Goal: Task Accomplishment & Management: Use online tool/utility

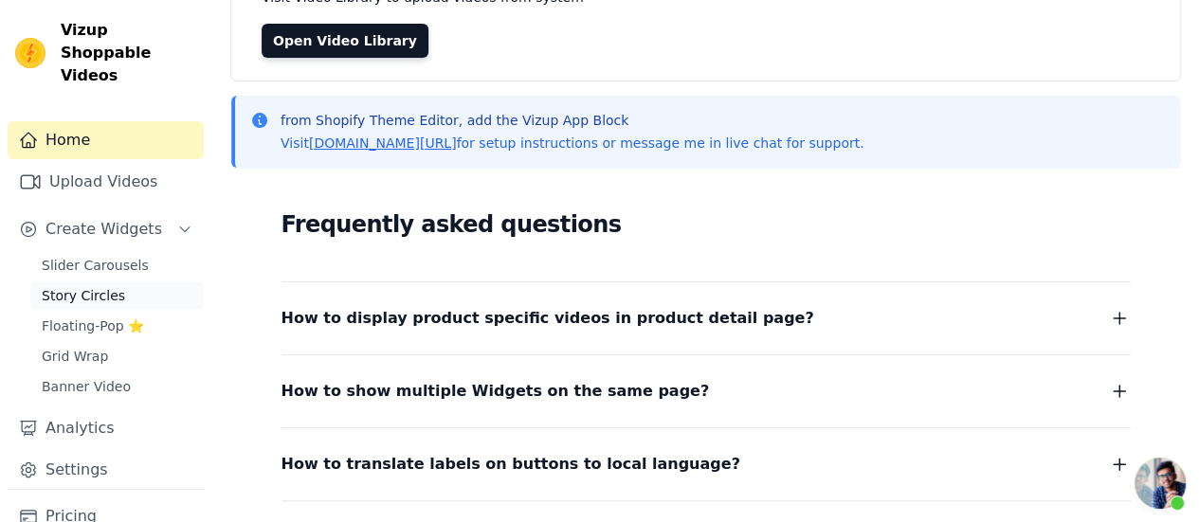
scroll to position [81, 0]
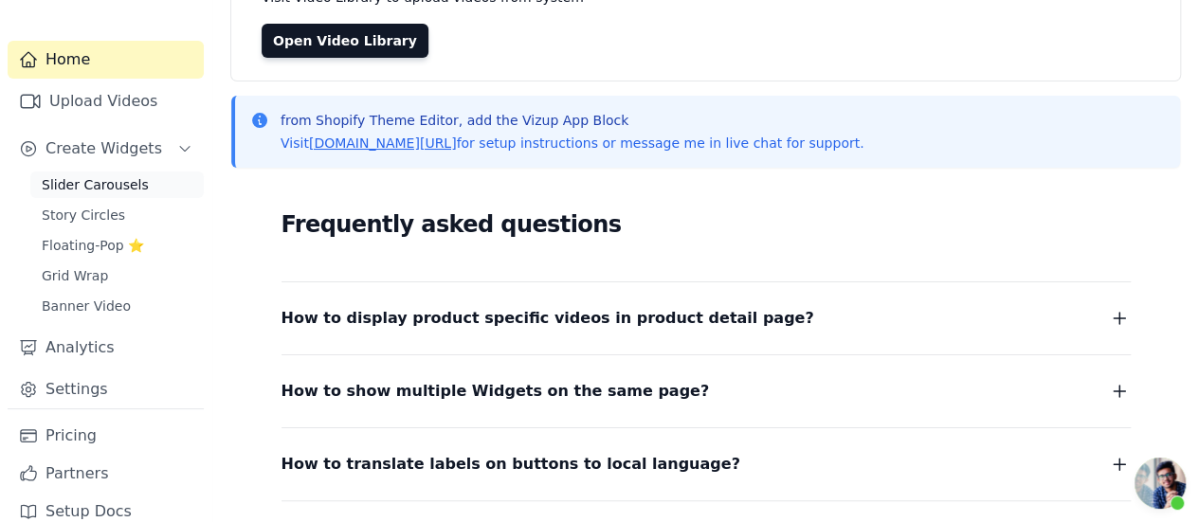
click at [128, 175] on span "Slider Carousels" at bounding box center [95, 184] width 107 height 19
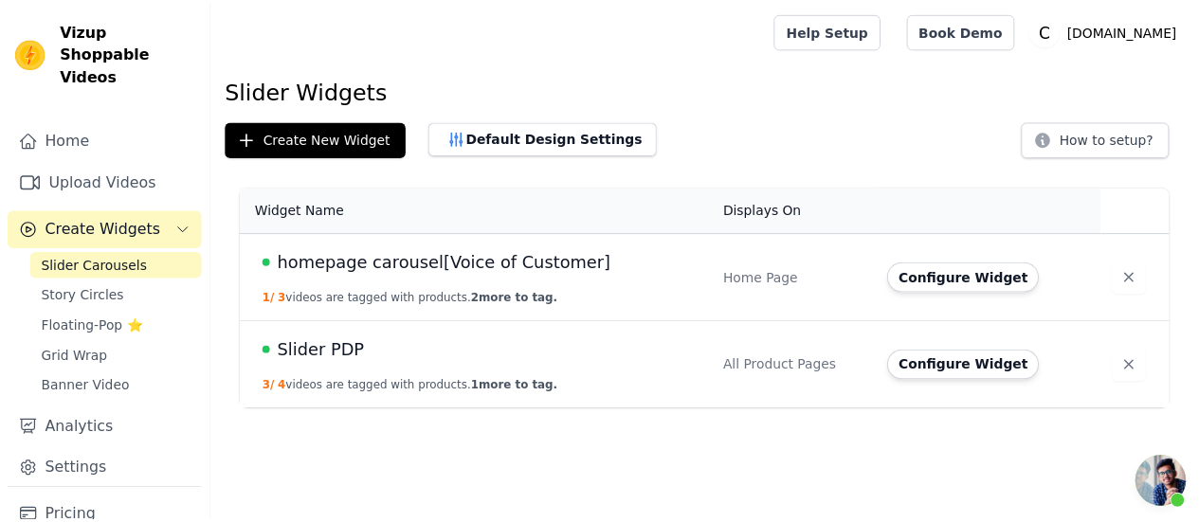
scroll to position [550, 0]
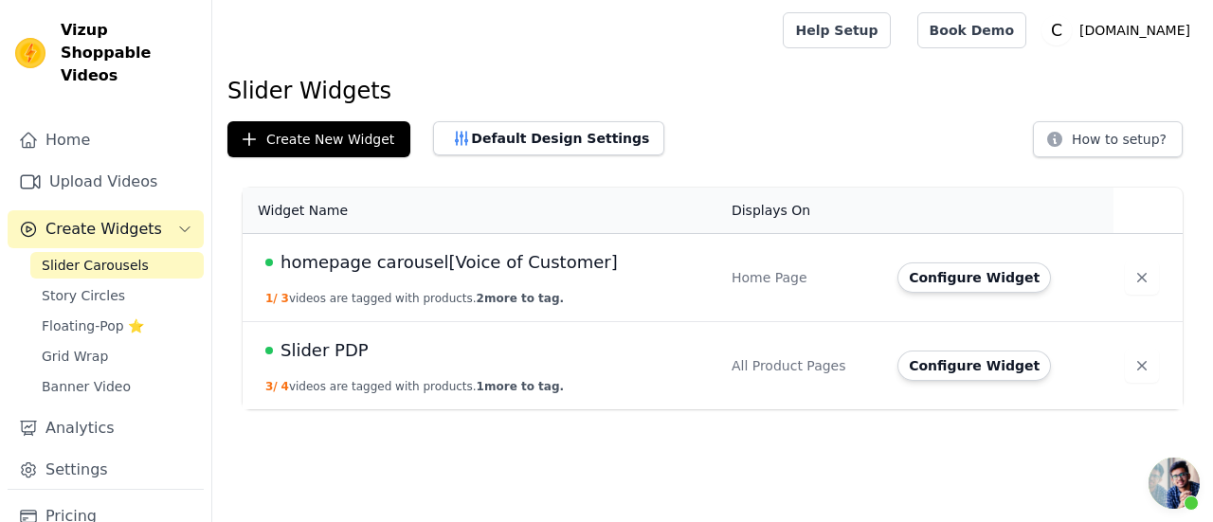
click at [341, 350] on span "Slider PDP" at bounding box center [325, 351] width 88 height 27
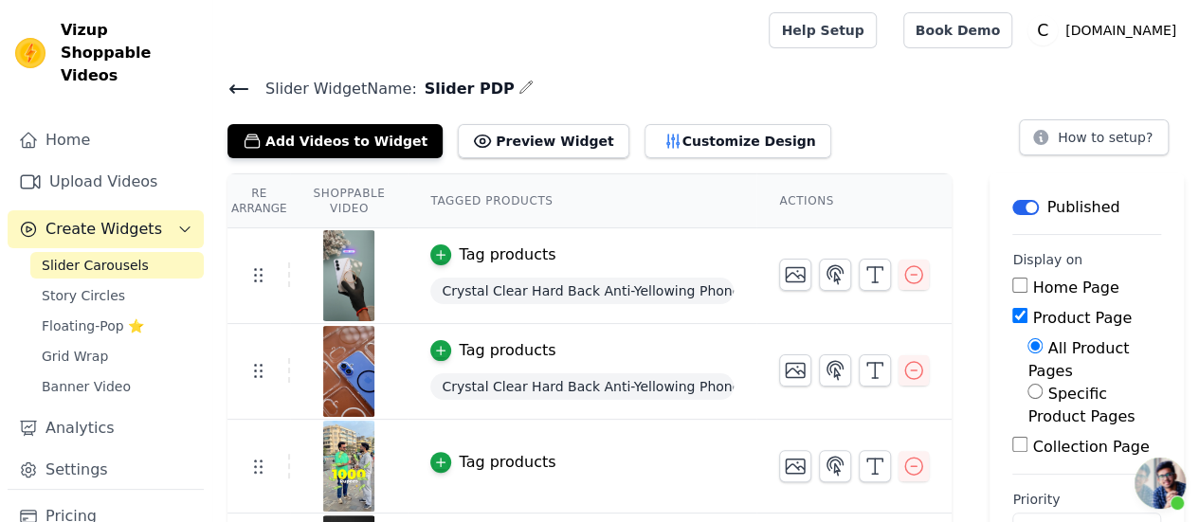
scroll to position [83, 0]
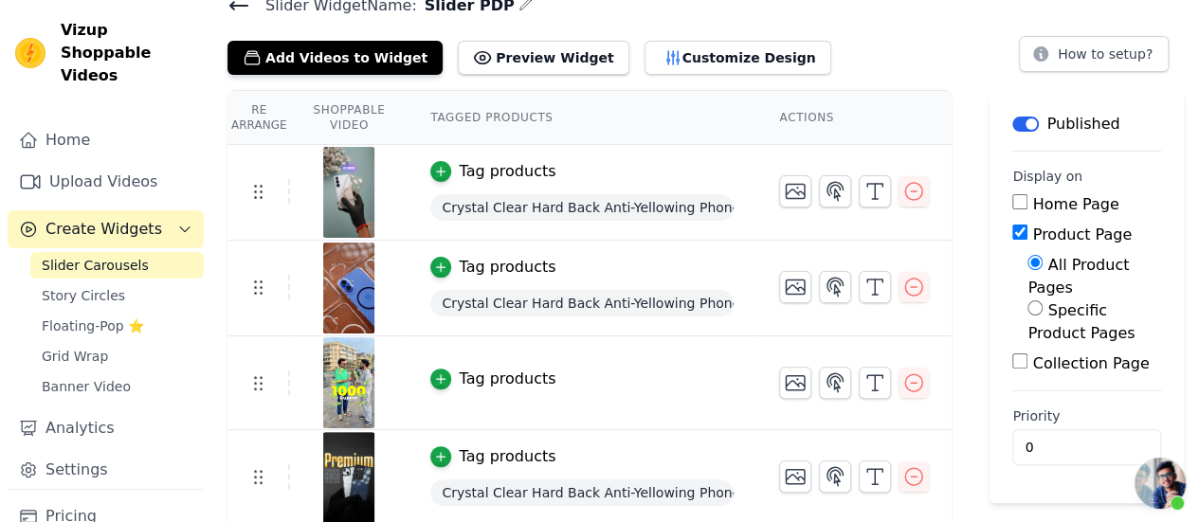
click at [538, 207] on span "Crystal Clear Hard Back Anti-Yellowing Phone Case For Redmi Note 14 SE 5G" at bounding box center [581, 207] width 303 height 27
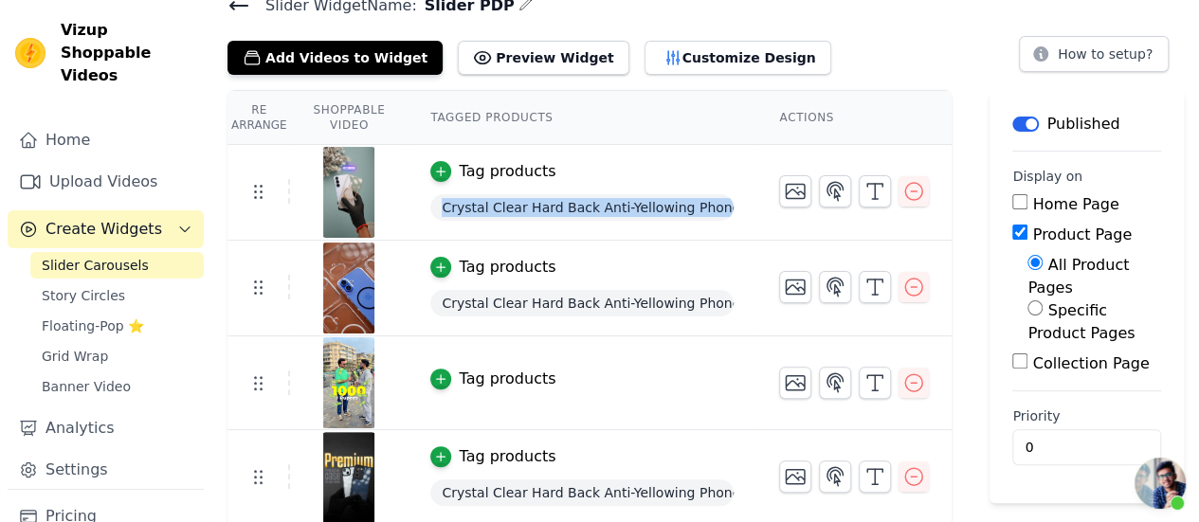
click at [538, 207] on span "Crystal Clear Hard Back Anti-Yellowing Phone Case For Redmi Note 14 SE 5G" at bounding box center [581, 207] width 303 height 27
copy span "Crystal Clear Hard Back Anti-Yellowing Phone Case For Redmi Note 14 SE 5G"
click at [664, 56] on icon "button" at bounding box center [673, 57] width 19 height 19
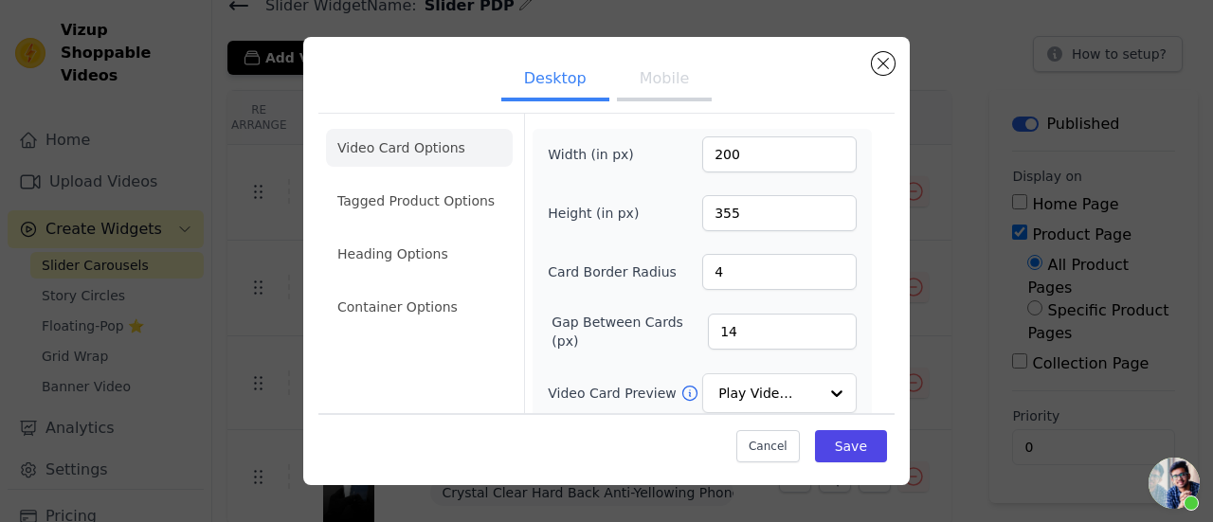
scroll to position [44, 0]
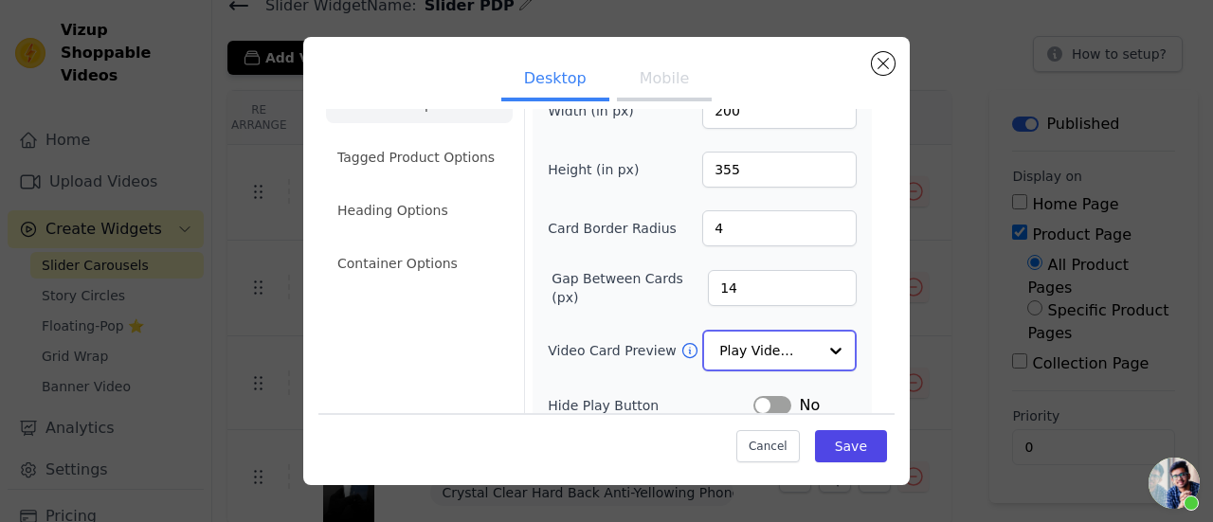
click at [733, 335] on input "Video Card Preview" at bounding box center [769, 351] width 98 height 38
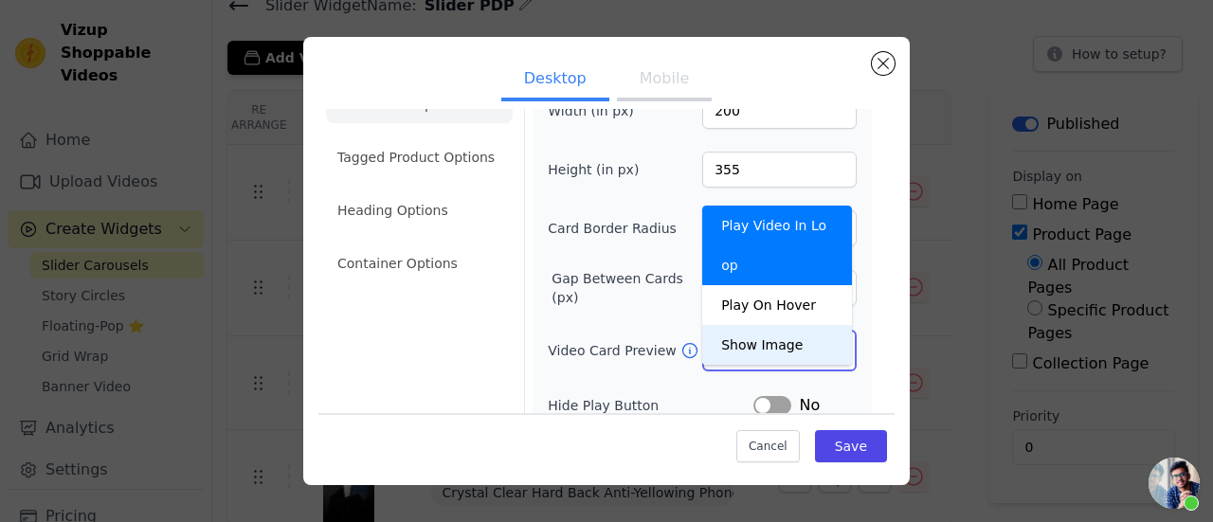
click at [741, 325] on div "Show Image" at bounding box center [777, 345] width 150 height 40
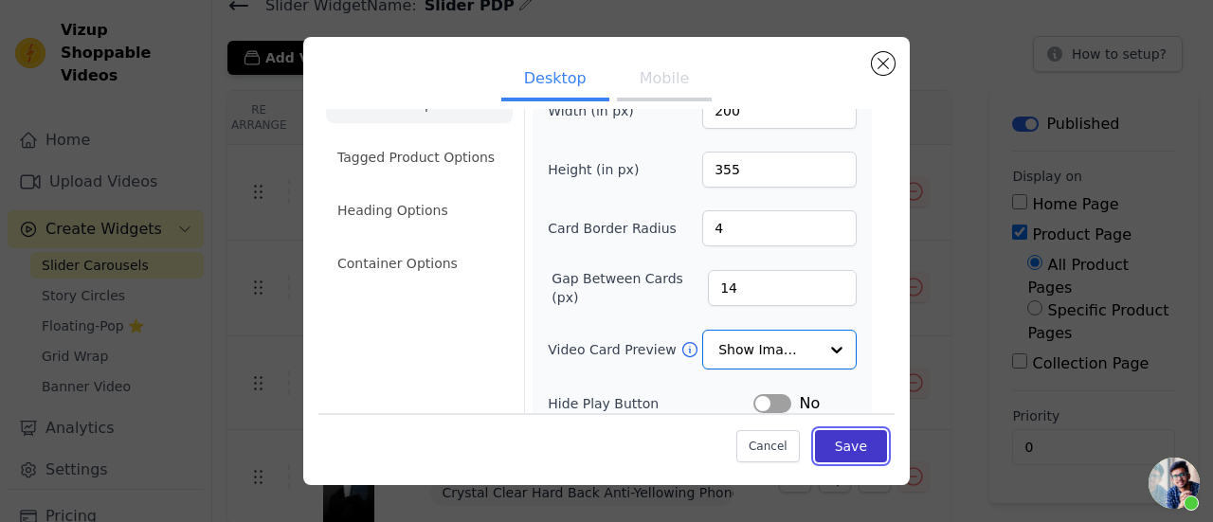
click at [834, 435] on button "Save" at bounding box center [851, 446] width 72 height 32
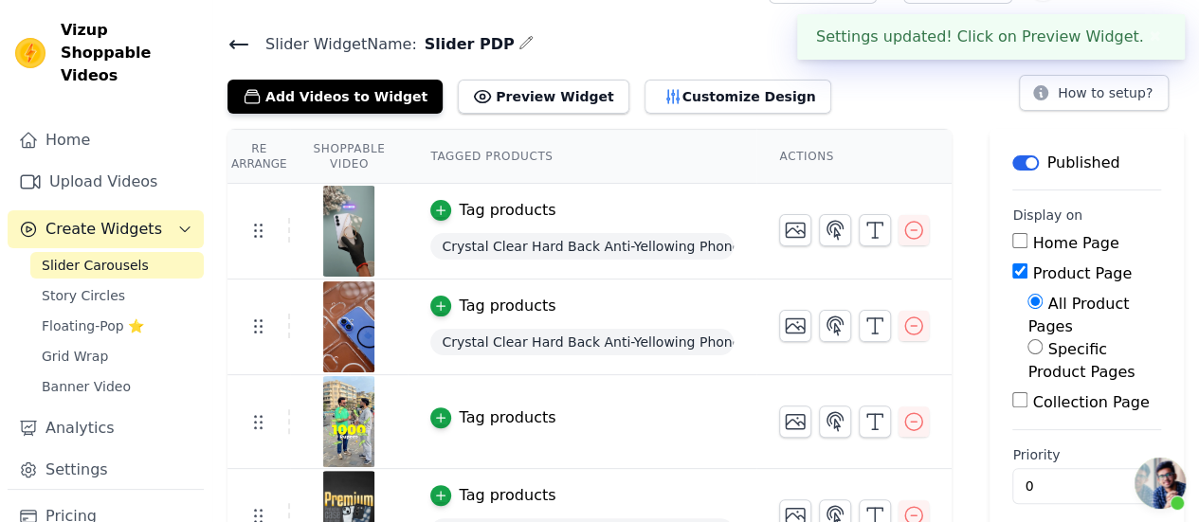
scroll to position [7, 0]
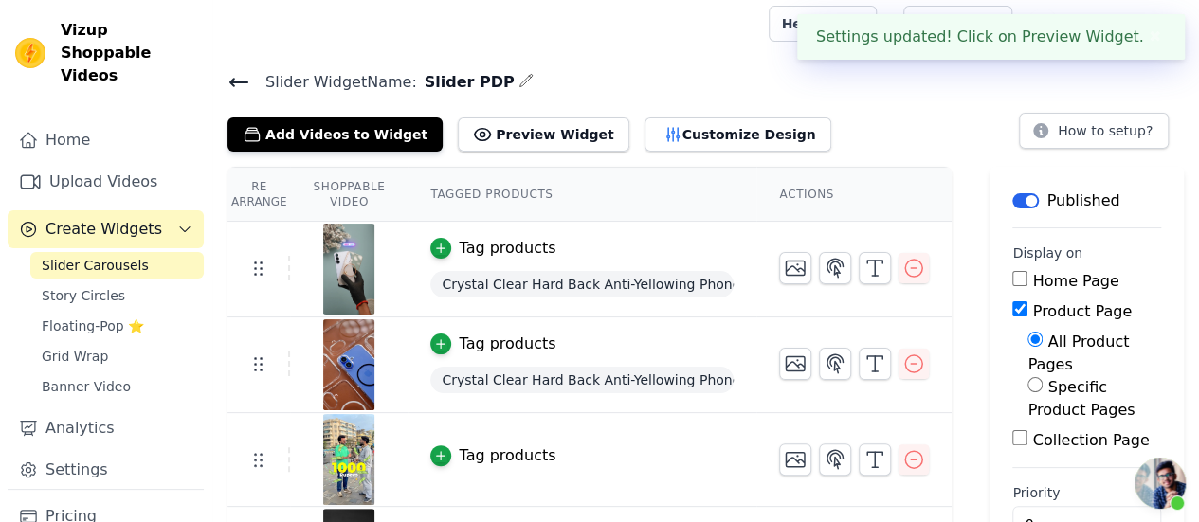
click at [245, 82] on icon at bounding box center [239, 82] width 23 height 23
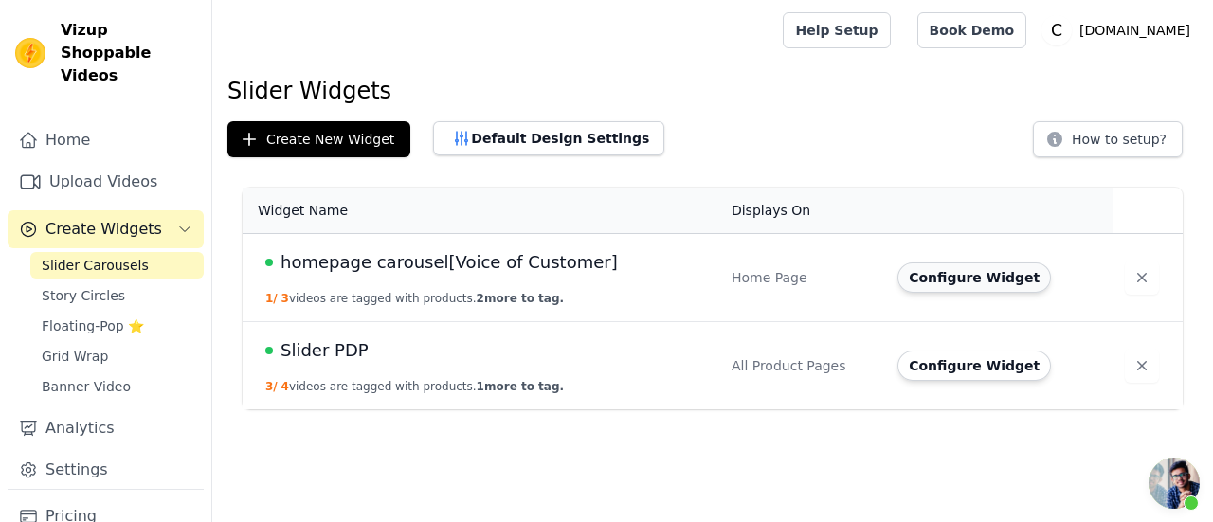
click at [937, 280] on button "Configure Widget" at bounding box center [975, 278] width 154 height 30
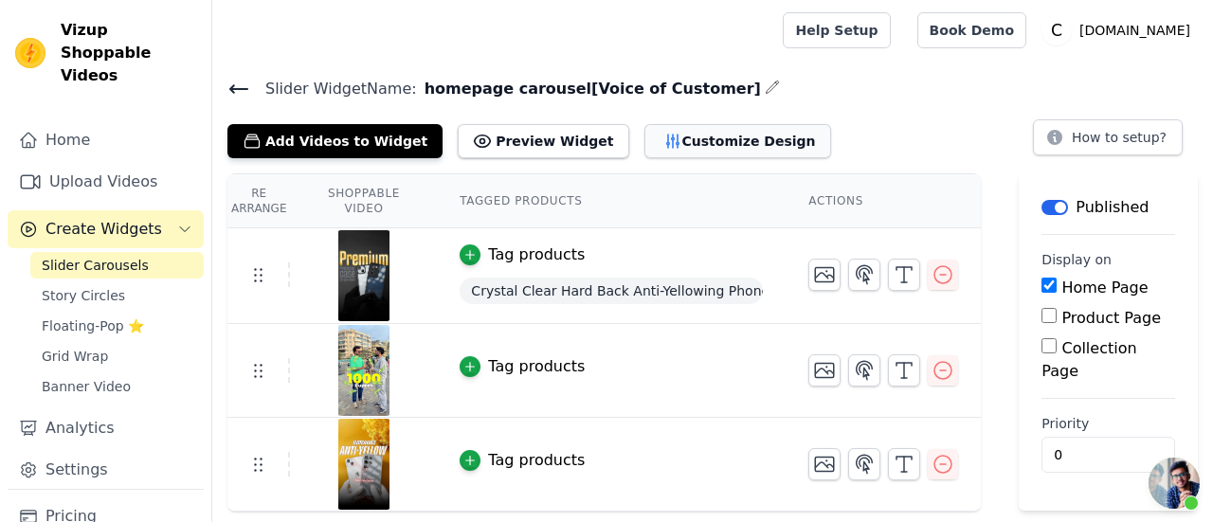
click at [705, 135] on button "Customize Design" at bounding box center [738, 141] width 187 height 34
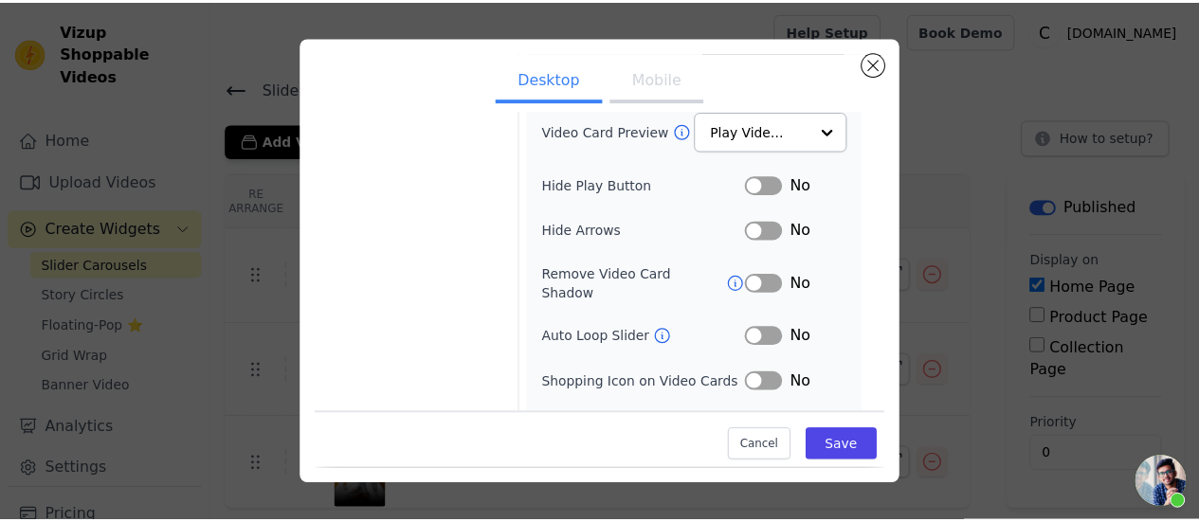
scroll to position [268, 0]
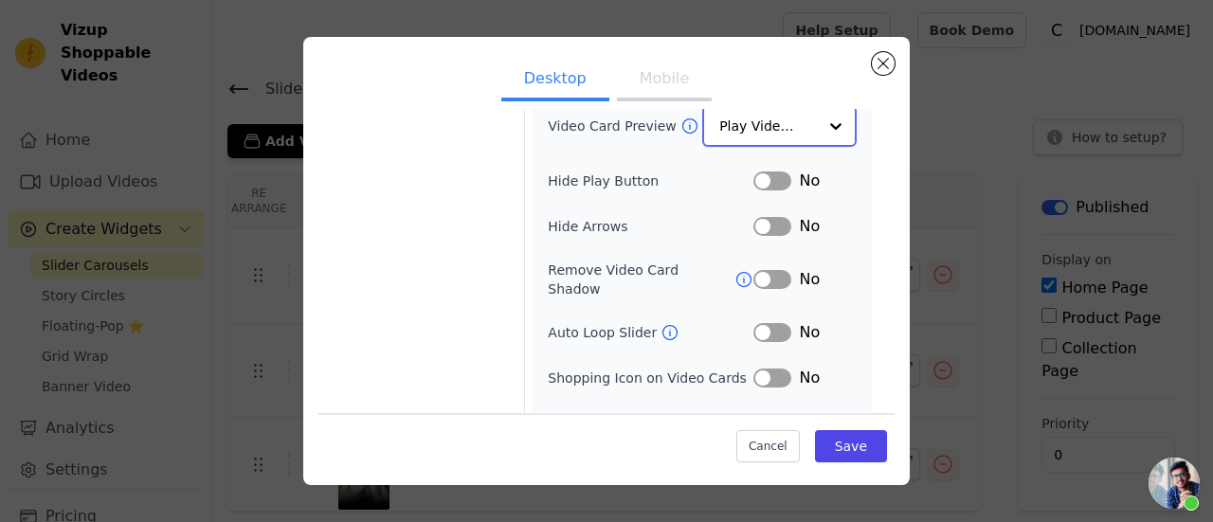
click at [784, 124] on input "Video Card Preview" at bounding box center [769, 126] width 98 height 38
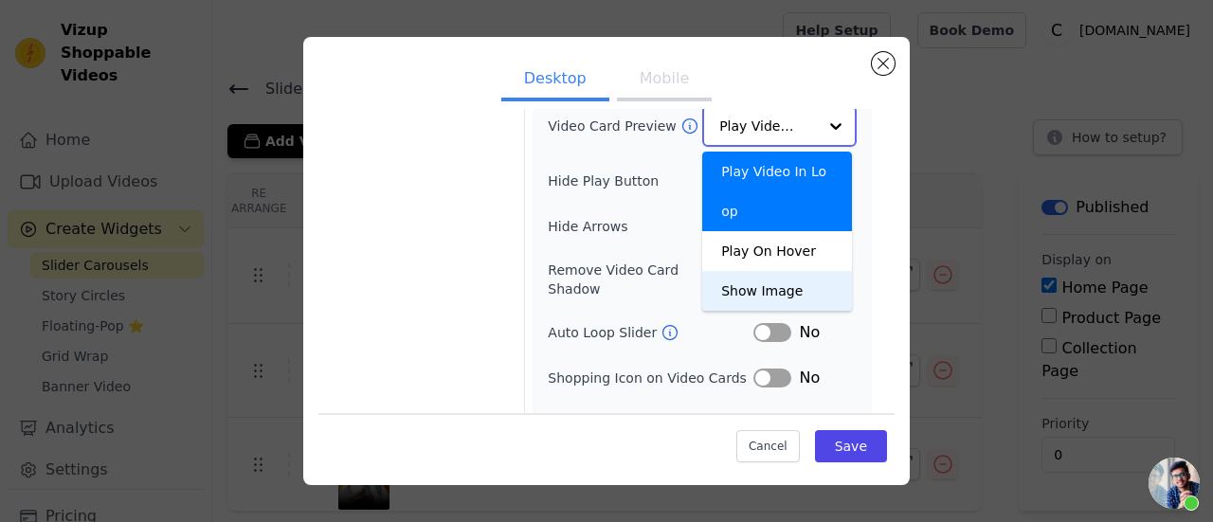
click at [766, 271] on div "Show Image" at bounding box center [777, 291] width 150 height 40
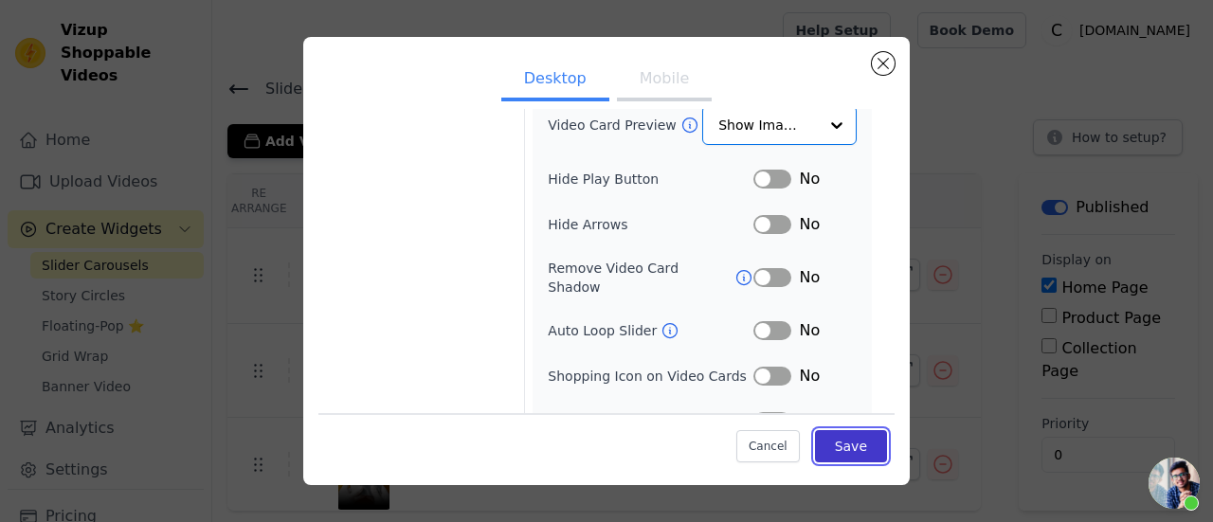
click at [846, 442] on button "Save" at bounding box center [851, 446] width 72 height 32
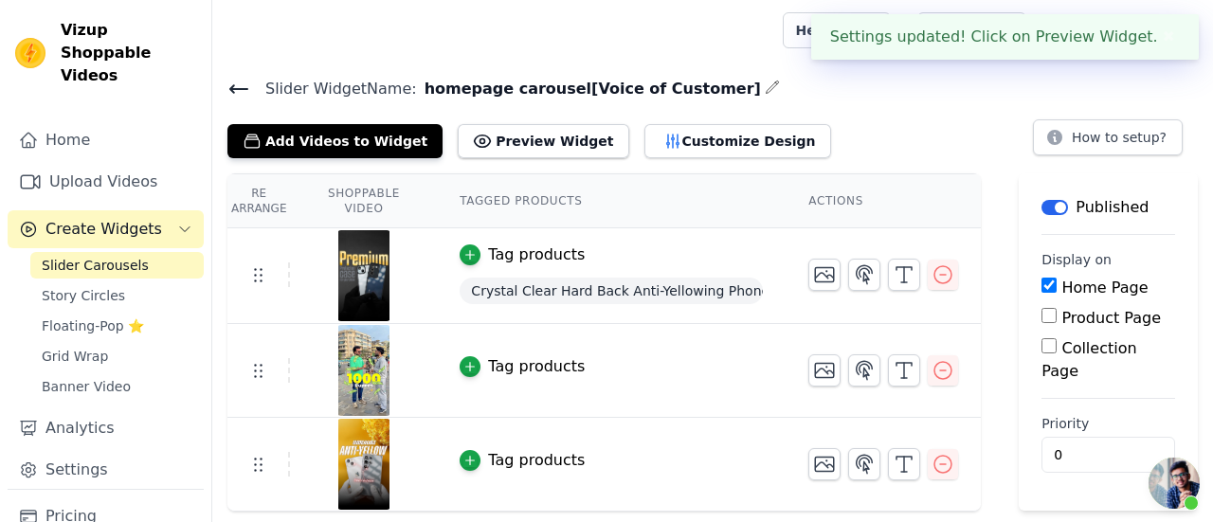
click at [235, 78] on icon at bounding box center [239, 89] width 23 height 23
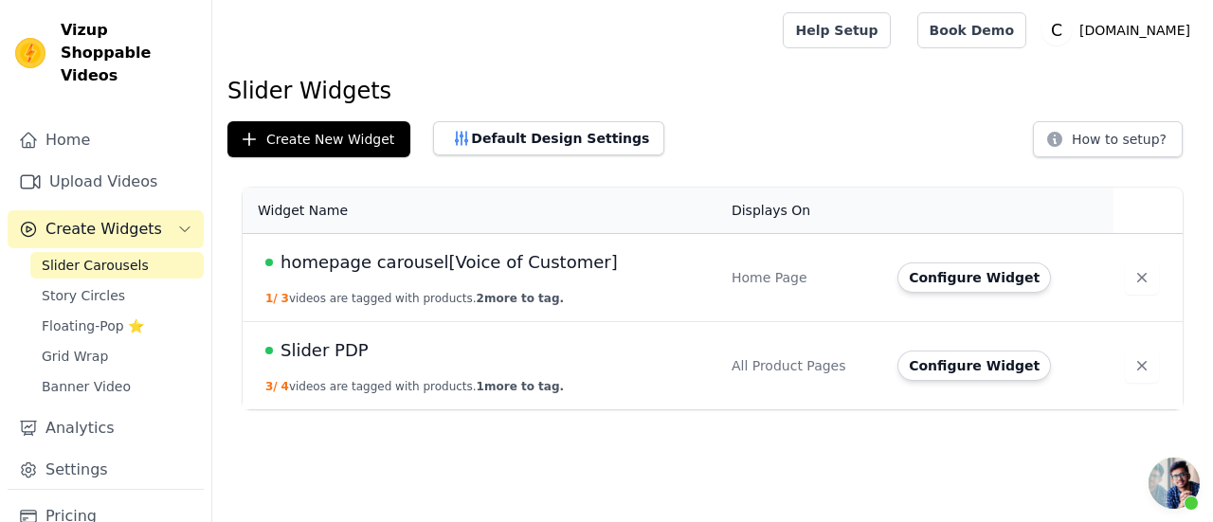
click at [121, 256] on span "Slider Carousels" at bounding box center [95, 265] width 107 height 19
click at [119, 256] on span "Slider Carousels" at bounding box center [95, 265] width 107 height 19
click at [82, 286] on span "Story Circles" at bounding box center [83, 295] width 83 height 19
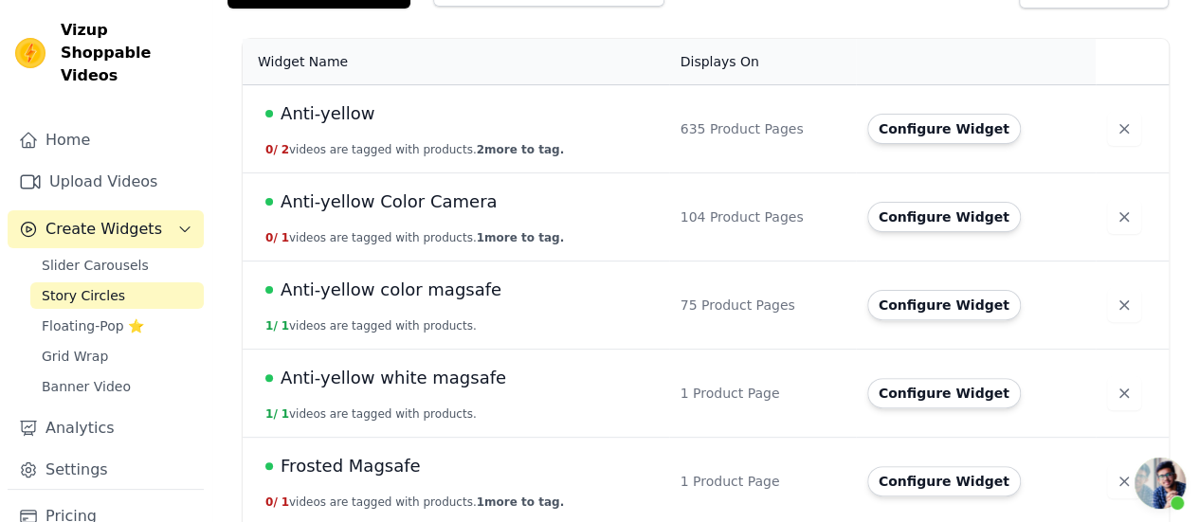
scroll to position [145, 0]
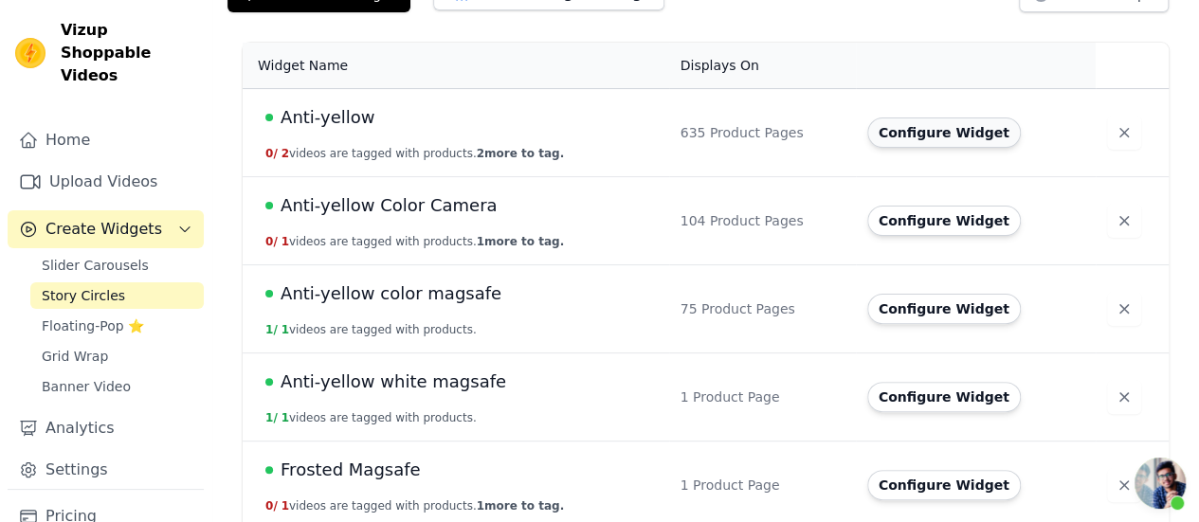
click at [916, 136] on button "Configure Widget" at bounding box center [944, 133] width 154 height 30
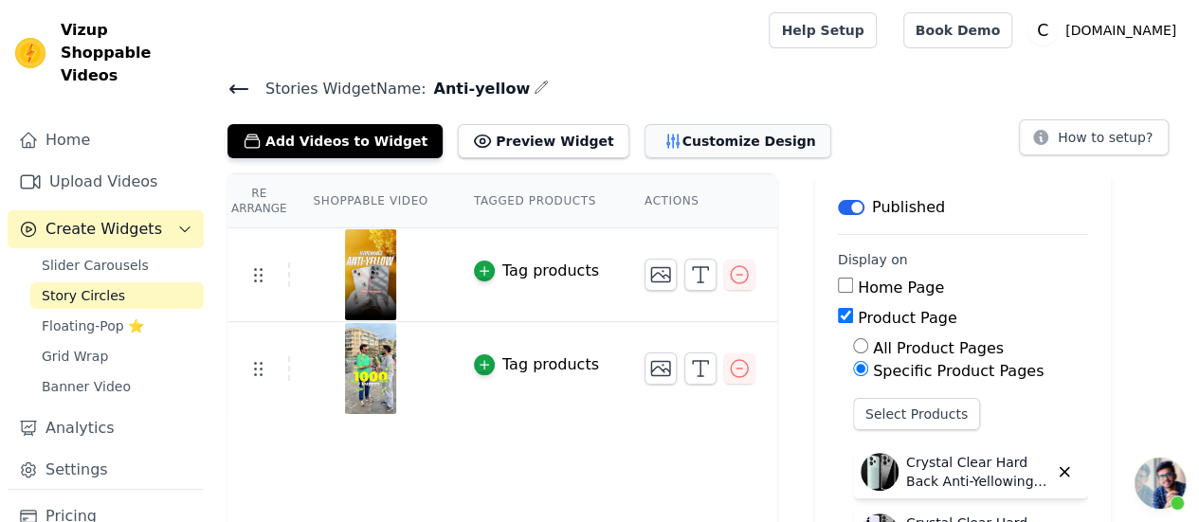
click at [705, 146] on button "Customize Design" at bounding box center [738, 141] width 187 height 34
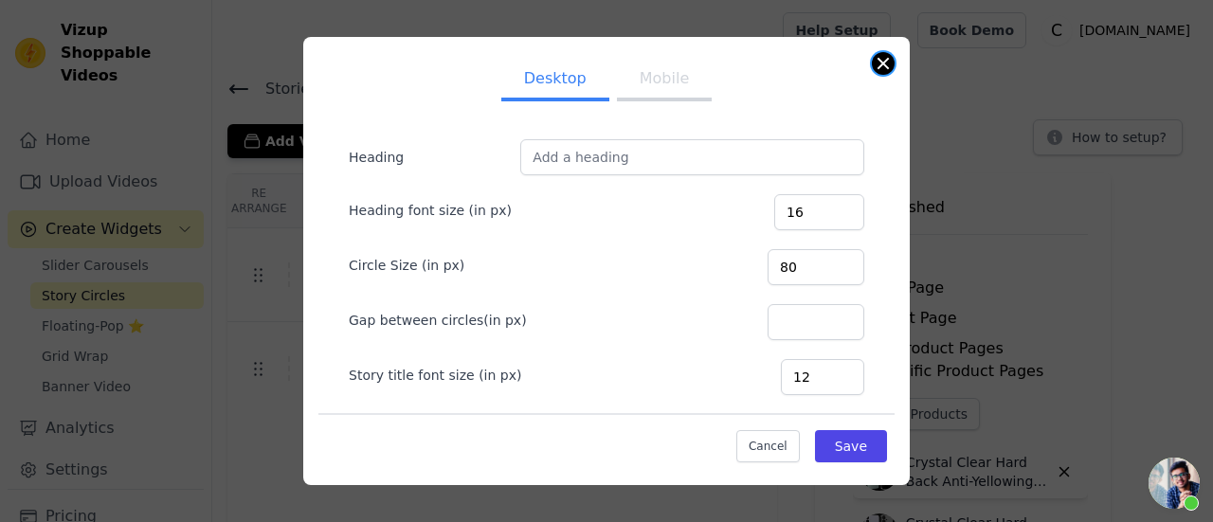
click at [884, 63] on button "Close modal" at bounding box center [883, 63] width 23 height 23
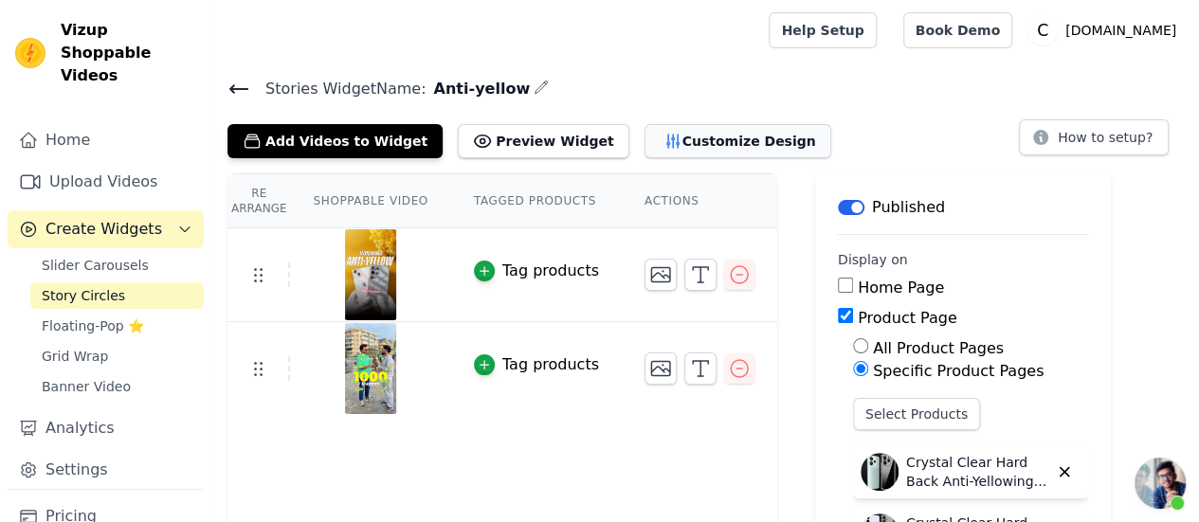
click at [673, 145] on button "Customize Design" at bounding box center [738, 141] width 187 height 34
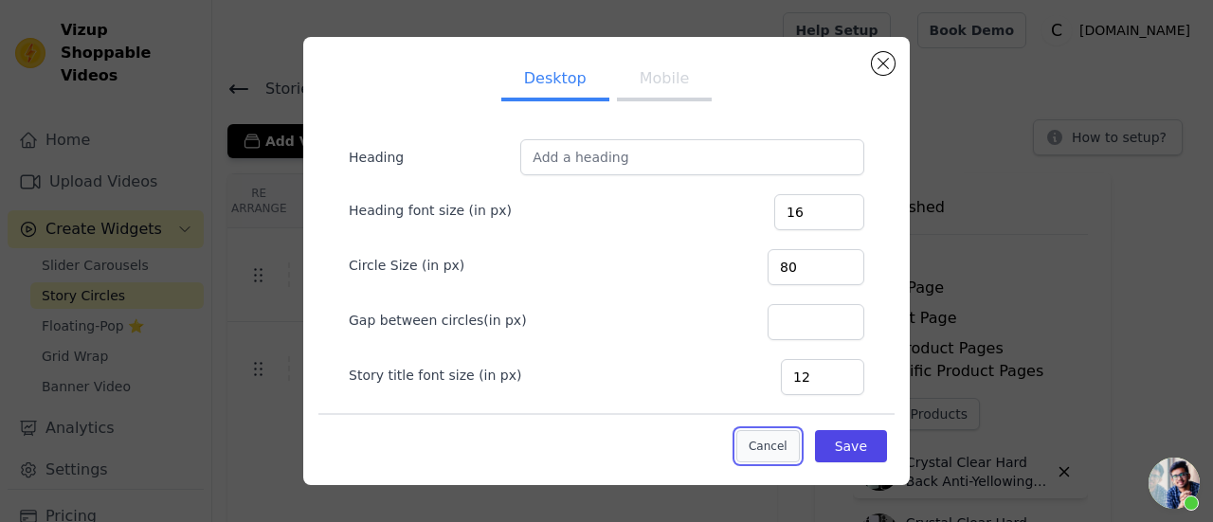
click at [745, 431] on button "Cancel" at bounding box center [769, 446] width 64 height 32
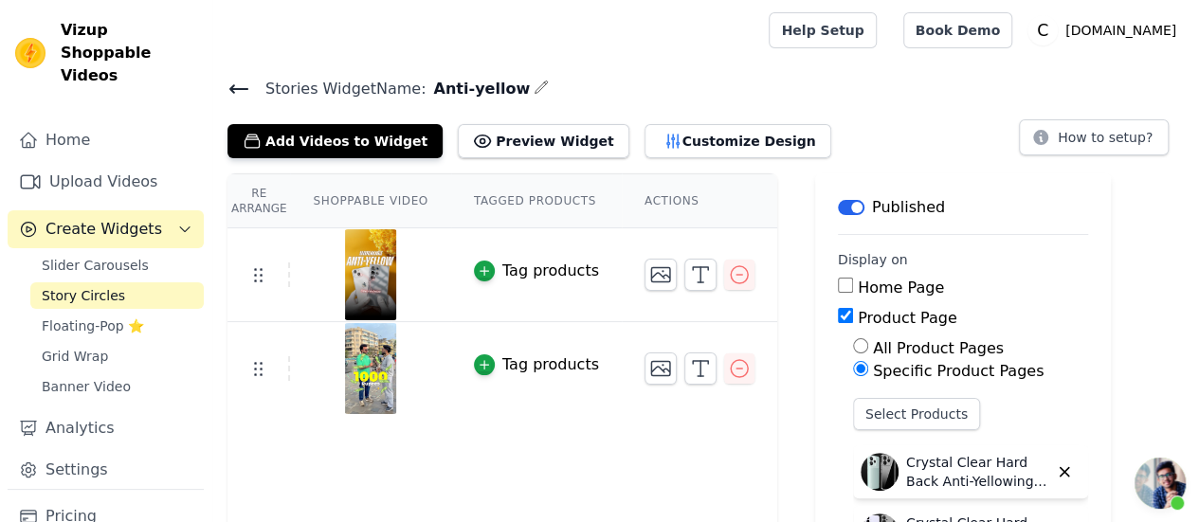
click at [237, 87] on icon at bounding box center [238, 89] width 17 height 8
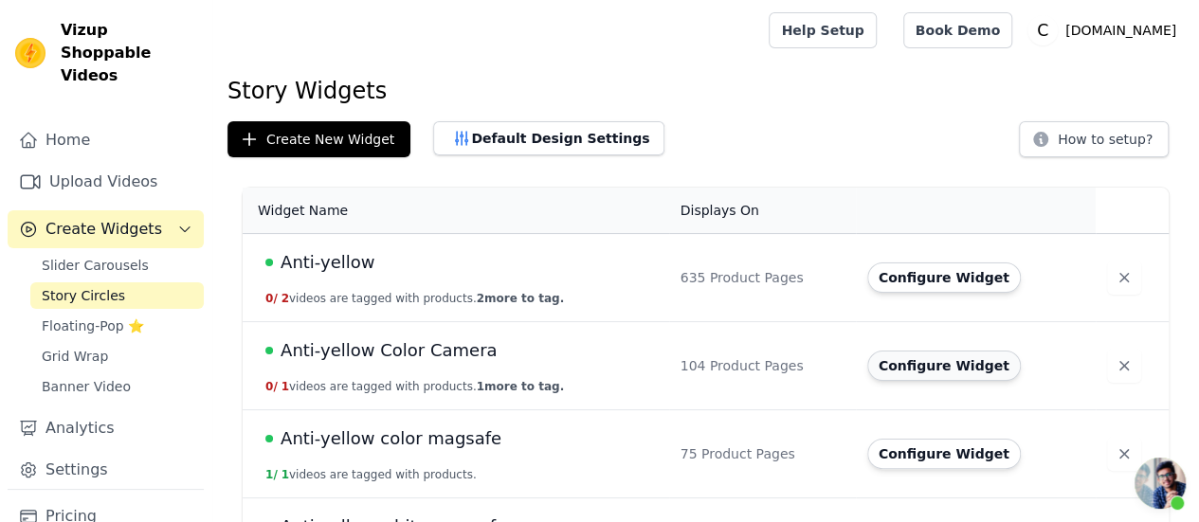
click at [950, 362] on button "Configure Widget" at bounding box center [944, 366] width 154 height 30
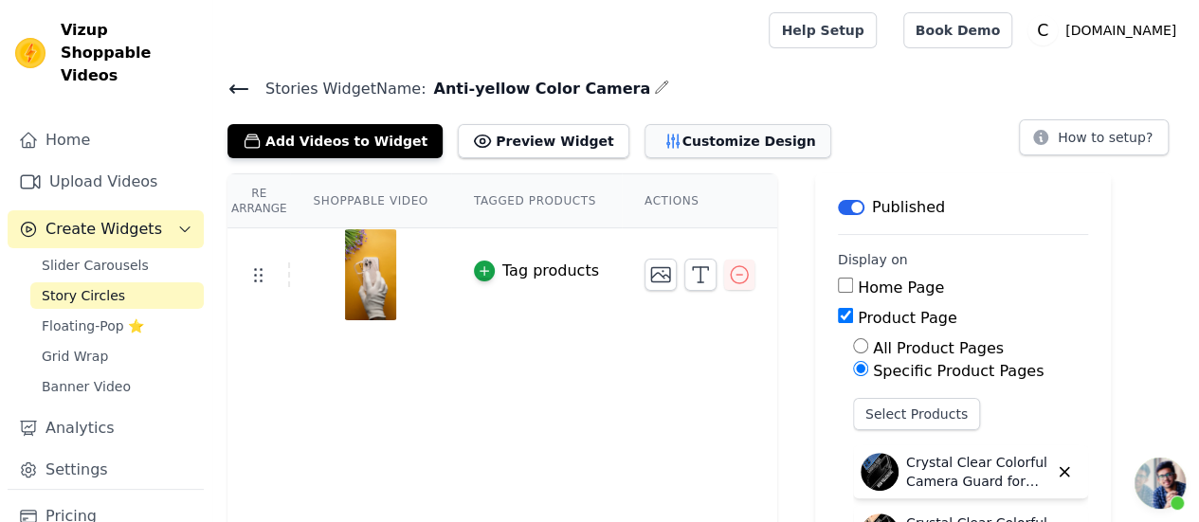
click at [663, 148] on button "Customize Design" at bounding box center [738, 141] width 187 height 34
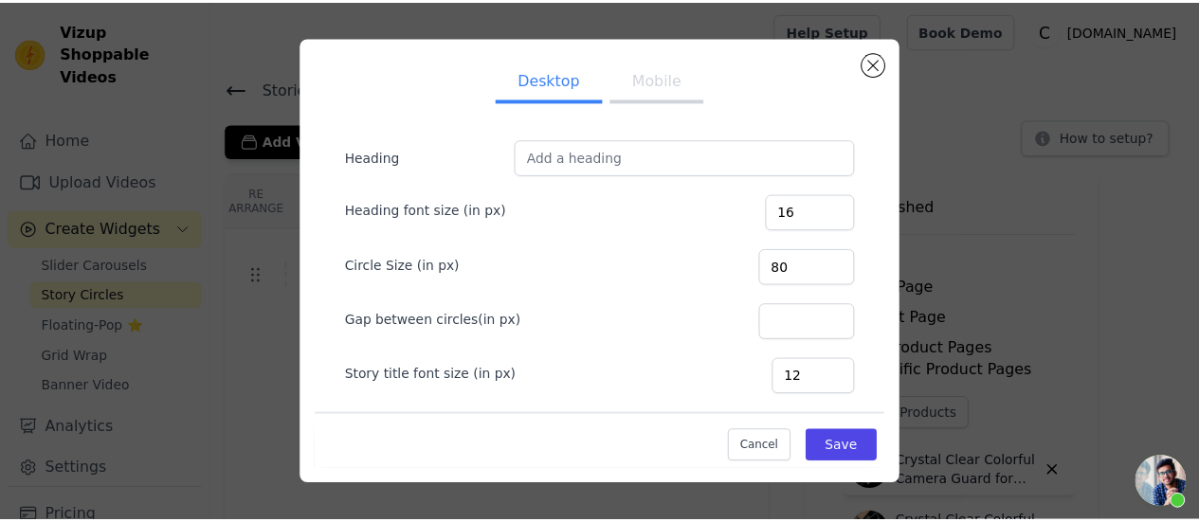
scroll to position [226, 0]
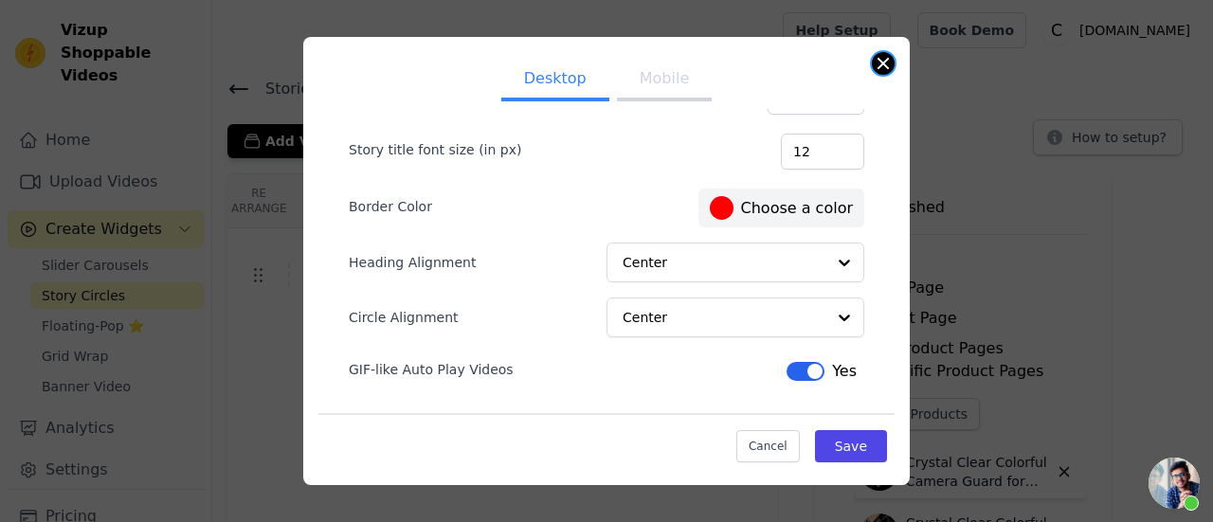
click at [885, 52] on div "Desktop Mobile Heading Heading font size (in px) 16 Circle Size (in px) 80 Gap …" at bounding box center [606, 261] width 607 height 448
click at [881, 65] on button "Close modal" at bounding box center [883, 63] width 23 height 23
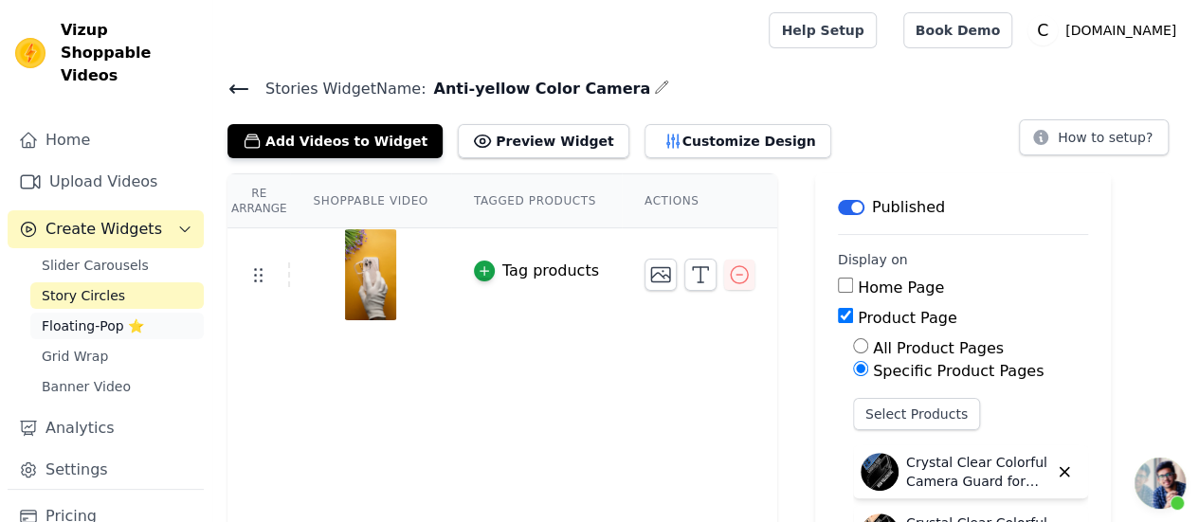
click at [138, 317] on span "Floating-Pop ⭐" at bounding box center [93, 326] width 102 height 19
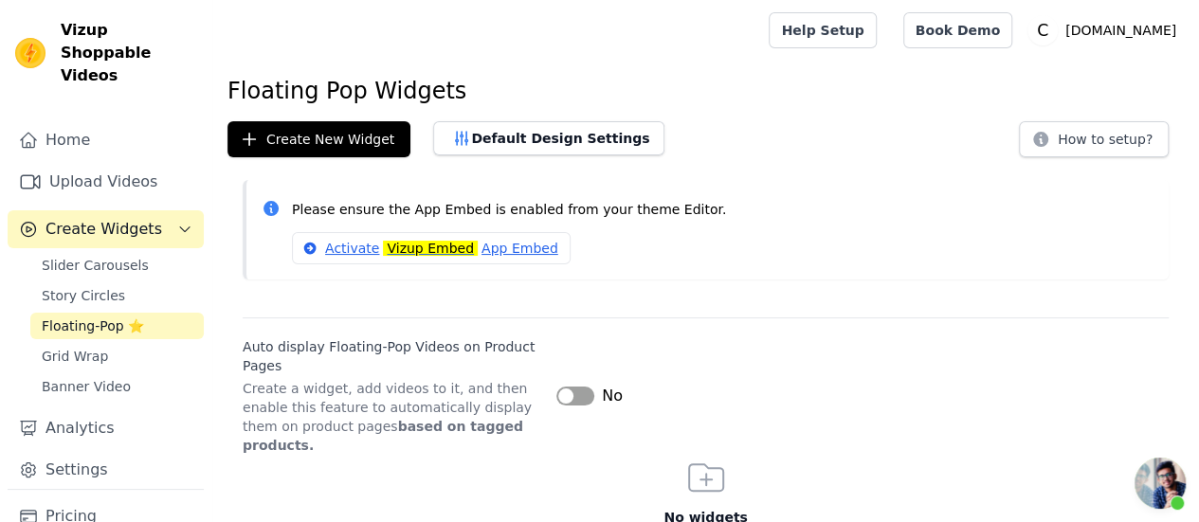
scroll to position [64, 0]
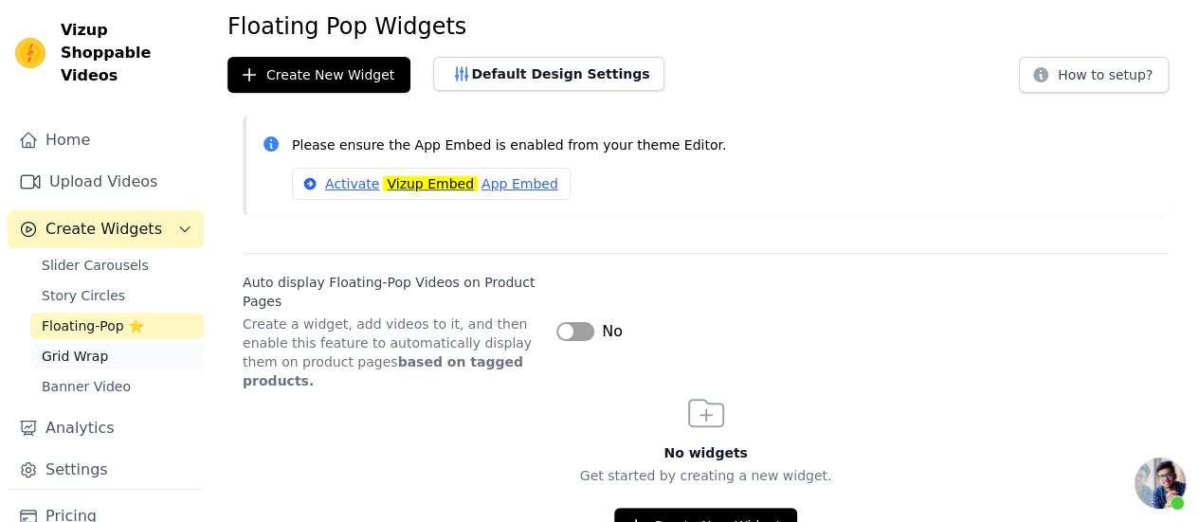
click at [95, 347] on span "Grid Wrap" at bounding box center [75, 356] width 66 height 19
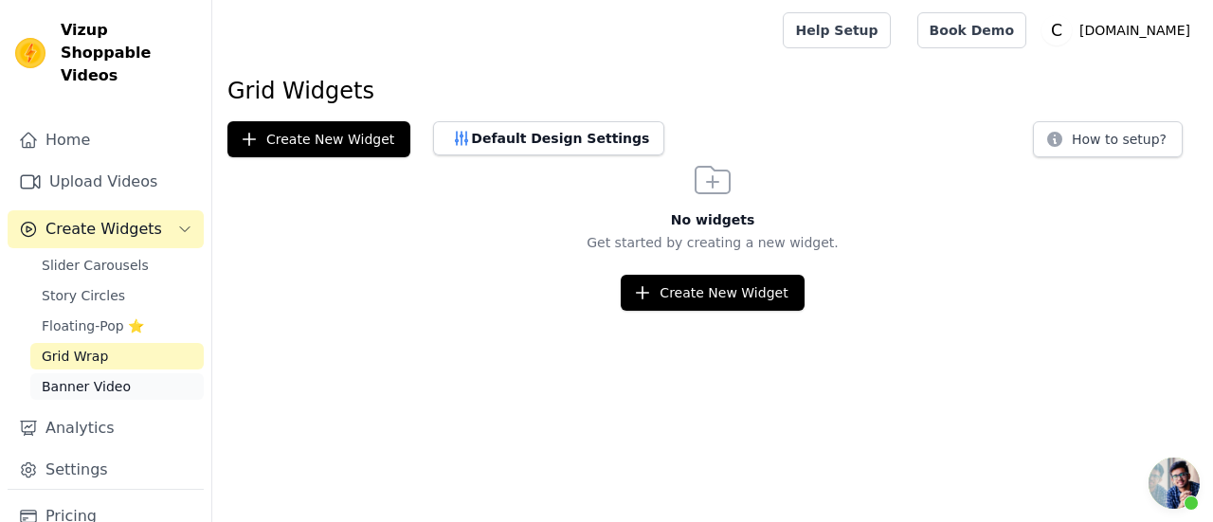
click at [125, 374] on link "Banner Video" at bounding box center [116, 387] width 173 height 27
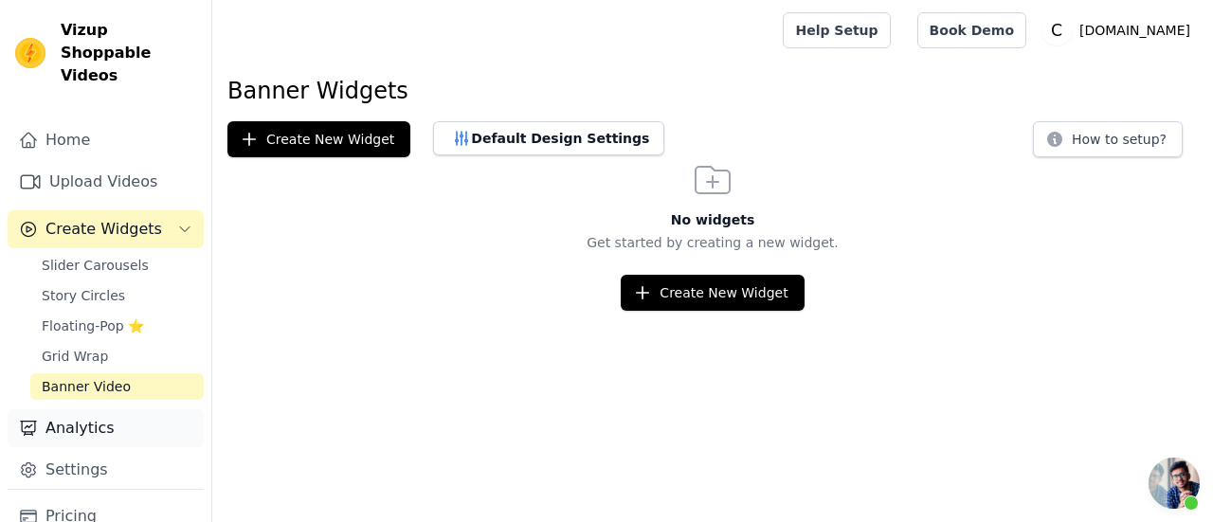
click at [94, 410] on link "Analytics" at bounding box center [106, 429] width 196 height 38
